Goal: Task Accomplishment & Management: Manage account settings

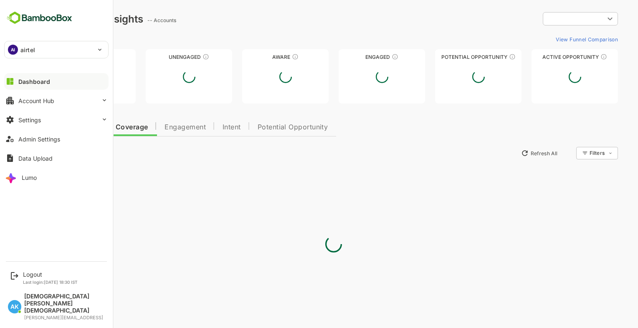
click at [1, 51] on div "AI airtel ****** Dashboard Account Hub Settings Admin Settings Data Upload Lumo" at bounding box center [56, 128] width 113 height 256
type input "**********"
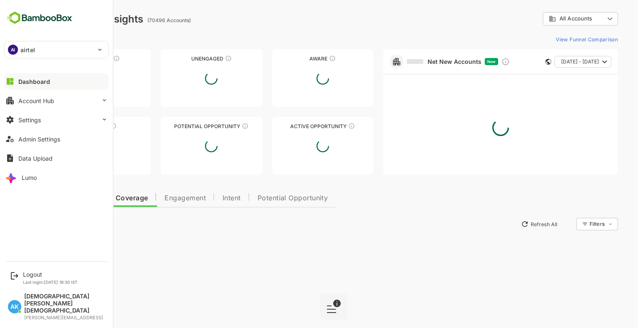
click at [34, 48] on p "airtel" at bounding box center [27, 50] width 15 height 9
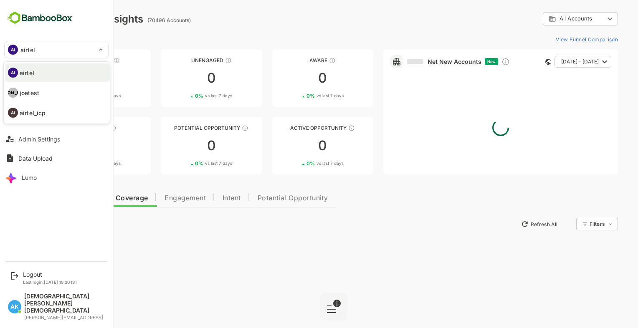
click at [61, 204] on div at bounding box center [319, 164] width 638 height 328
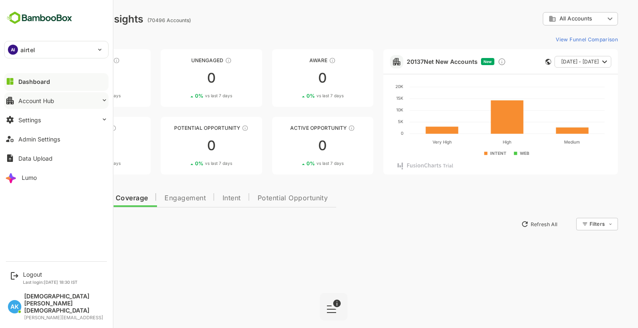
click at [65, 101] on button "Account Hub" at bounding box center [56, 100] width 104 height 17
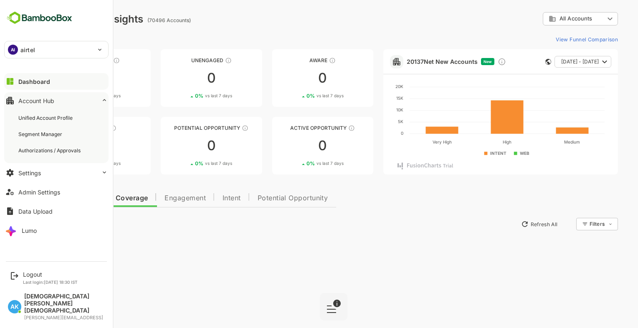
click at [65, 101] on button "Account Hub" at bounding box center [56, 100] width 104 height 17
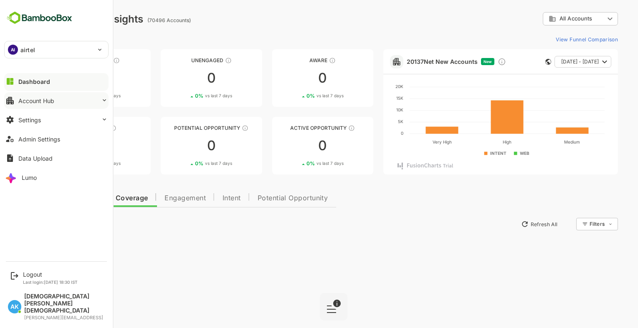
click at [68, 105] on button "Account Hub" at bounding box center [56, 100] width 104 height 17
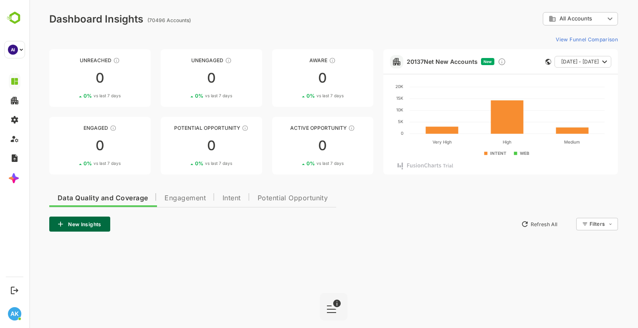
click at [215, 30] on div "**********" at bounding box center [333, 203] width 609 height 406
click at [423, 166] on icon at bounding box center [424, 165] width 34 height 5
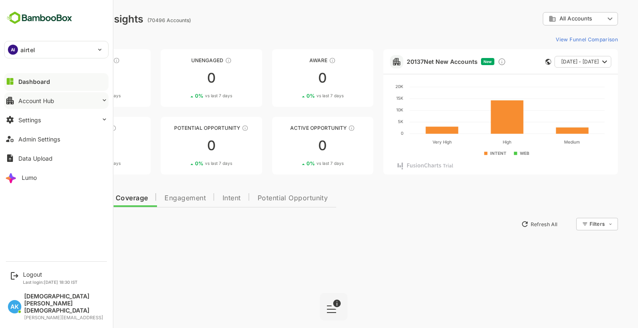
click at [92, 97] on button "Account Hub" at bounding box center [56, 100] width 104 height 17
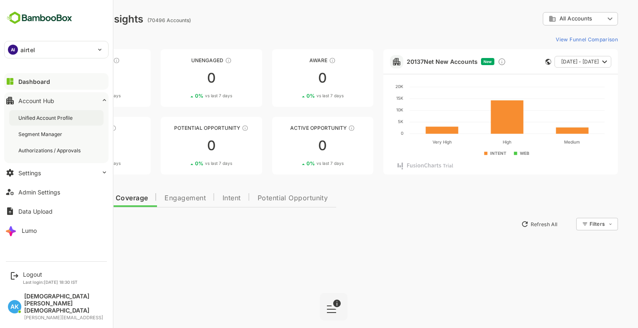
click at [66, 114] on div "Unified Account Profile" at bounding box center [46, 117] width 56 height 7
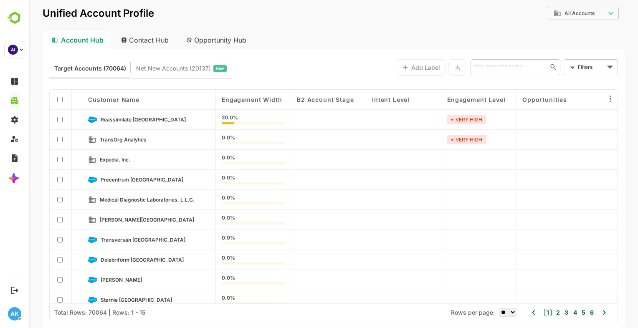
click at [144, 44] on div "Contact Hub" at bounding box center [145, 40] width 62 height 18
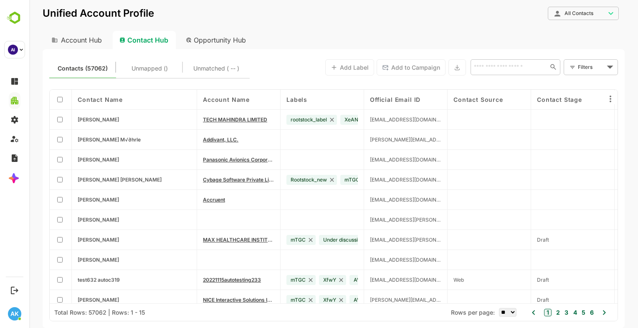
click at [208, 37] on div "Opportunity Hub" at bounding box center [216, 40] width 74 height 18
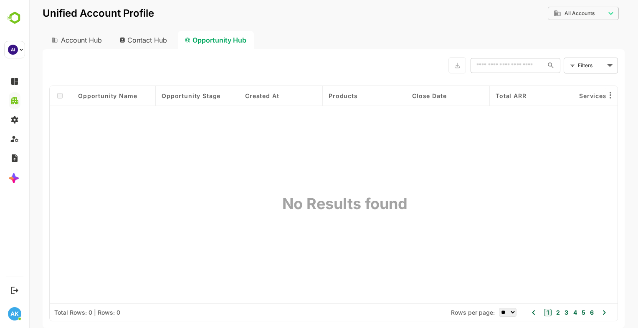
click at [155, 38] on div "Contact Hub" at bounding box center [144, 40] width 62 height 18
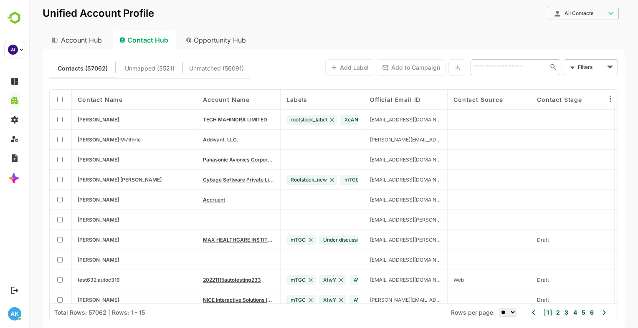
click at [78, 35] on div "Account Hub" at bounding box center [76, 40] width 67 height 18
type input "**********"
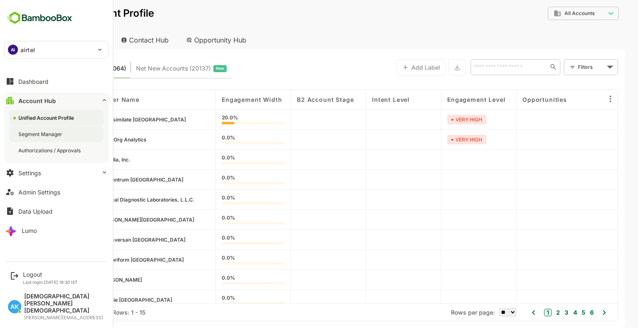
click at [48, 134] on div "Segment Manager" at bounding box center [41, 134] width 46 height 7
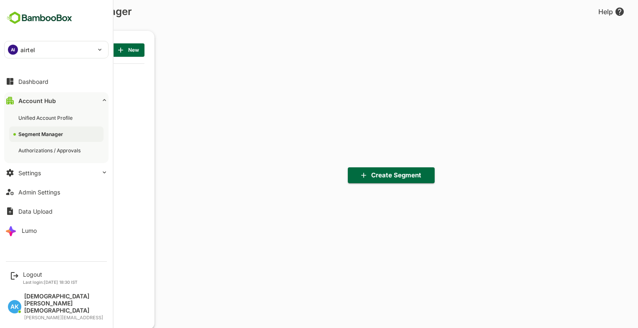
scroll to position [228, 103]
click at [67, 154] on div "Authorizations / Approvals" at bounding box center [50, 150] width 64 height 7
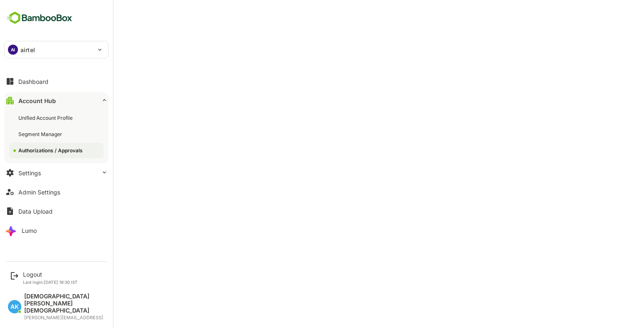
click at [52, 154] on div "Authorizations / Approvals" at bounding box center [56, 150] width 94 height 15
click at [78, 153] on div "Authorizations / Approvals" at bounding box center [50, 150] width 64 height 7
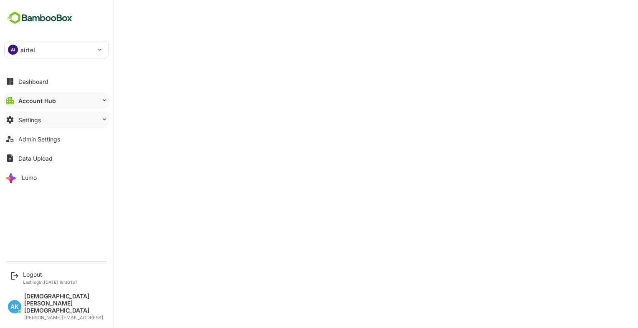
click at [40, 121] on button "Settings" at bounding box center [56, 119] width 104 height 17
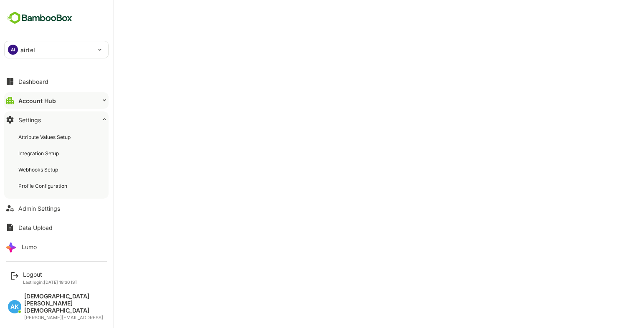
click at [40, 121] on button "Settings" at bounding box center [56, 119] width 104 height 17
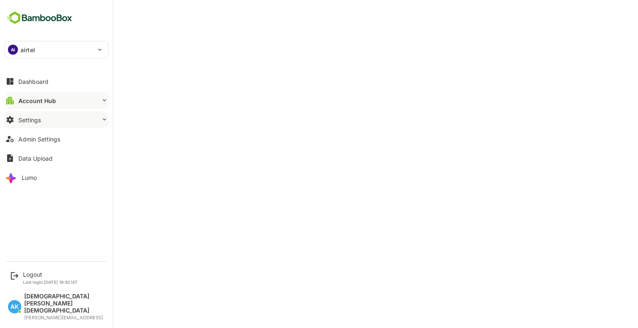
click at [79, 116] on button "Settings" at bounding box center [56, 119] width 104 height 17
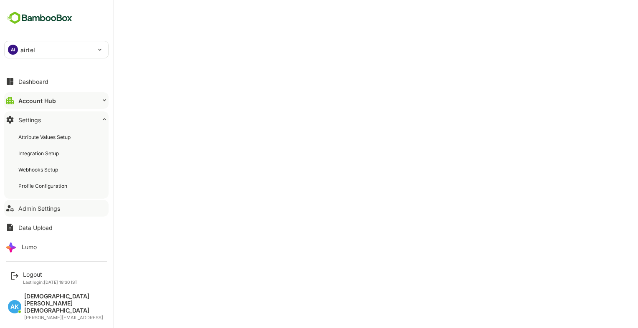
click at [57, 216] on button "Admin Settings" at bounding box center [56, 208] width 104 height 17
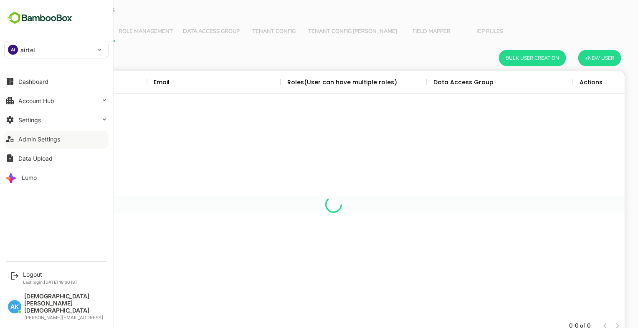
scroll to position [238, 569]
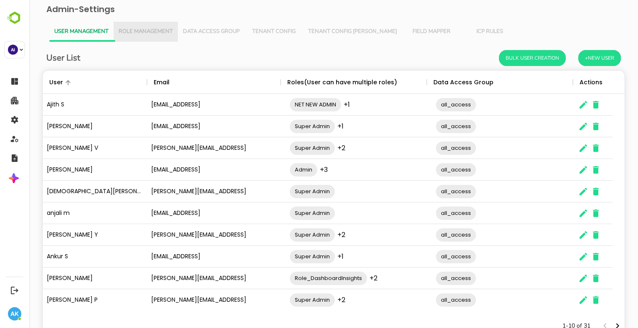
click at [164, 33] on span "Role Management" at bounding box center [146, 31] width 54 height 7
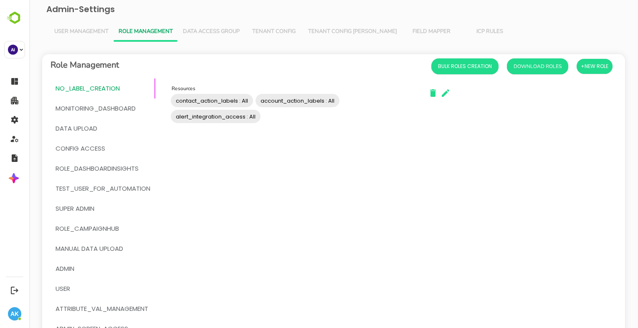
click at [463, 36] on button "ICP Rules" at bounding box center [489, 32] width 58 height 20
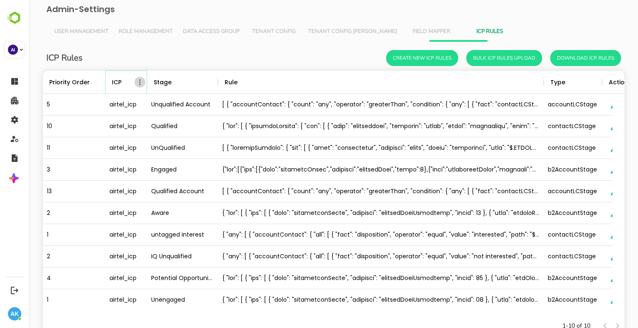
click at [139, 83] on icon "Menu" at bounding box center [140, 82] width 8 height 8
click at [116, 100] on li "Filter" at bounding box center [117, 98] width 58 height 15
select select "***"
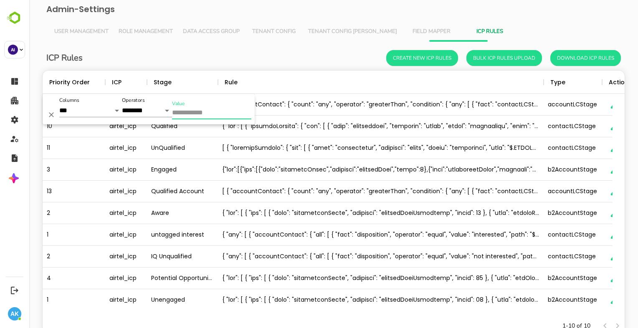
click at [195, 109] on input "Value" at bounding box center [211, 113] width 79 height 12
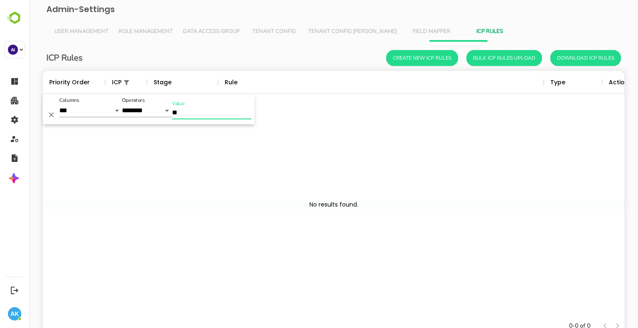
type input "*"
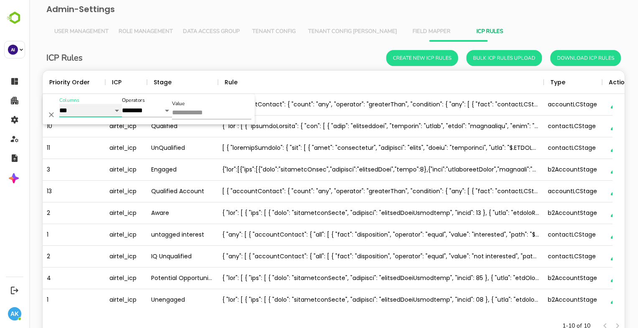
click at [87, 113] on select "**********" at bounding box center [90, 110] width 63 height 13
select select "**********"
click at [59, 104] on select "**********" at bounding box center [90, 110] width 63 height 13
click at [191, 116] on input "Value" at bounding box center [211, 113] width 79 height 12
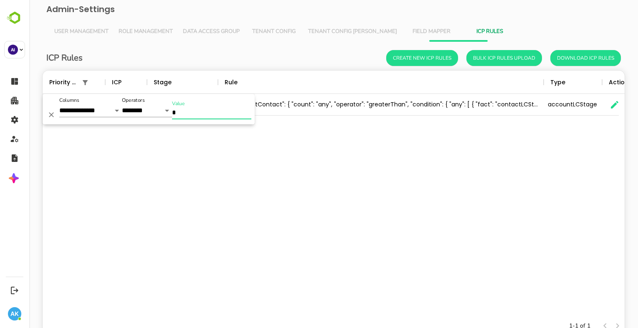
type input "*"
click at [291, 202] on div "5 airtel_icp Unqualified Account [ { "accountContact": { "count": "any", "opera…" at bounding box center [334, 204] width 582 height 221
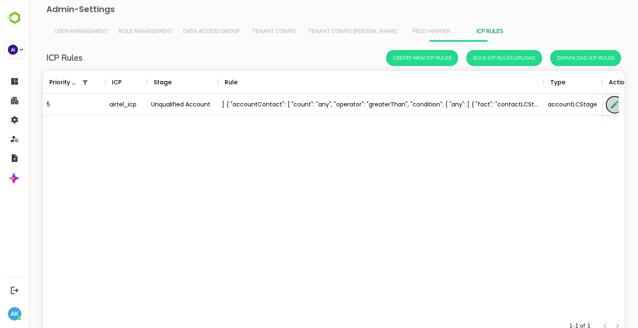
click at [611, 104] on icon "button" at bounding box center [615, 105] width 10 height 10
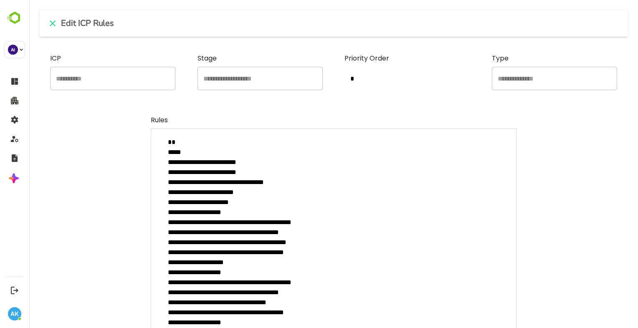
scroll to position [145, 0]
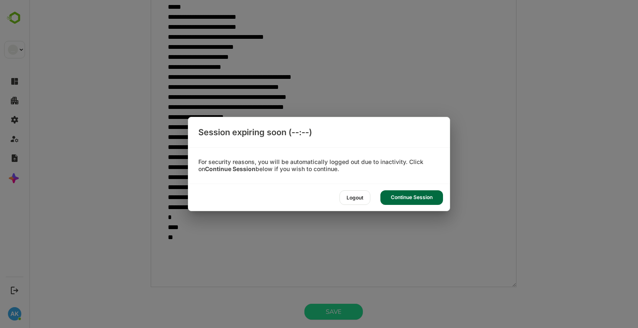
type textarea "*"
